Goal: Task Accomplishment & Management: Manage account settings

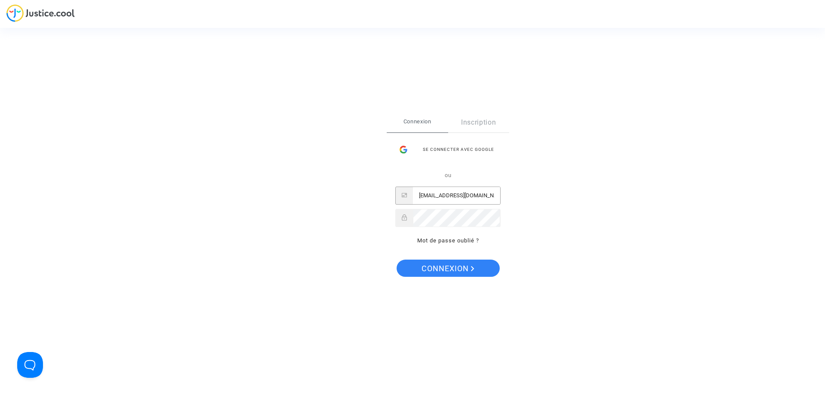
scroll to position [0, 3]
type input "[EMAIL_ADDRESS][DOMAIN_NAME]"
click at [396, 259] on button "Connexion" at bounding box center [447, 267] width 103 height 17
